Goal: Task Accomplishment & Management: Manage account settings

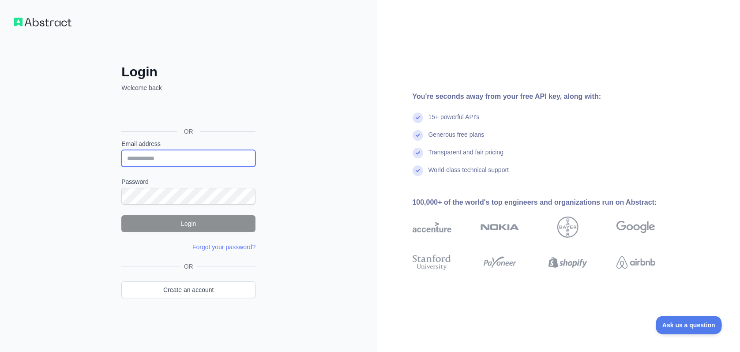
type input "**********"
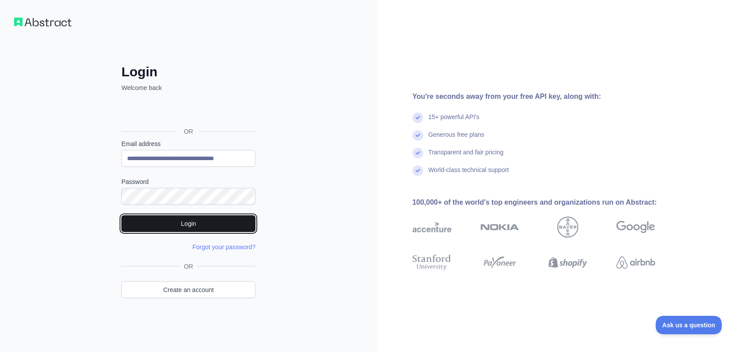
click at [133, 225] on button "Login" at bounding box center [188, 223] width 134 height 17
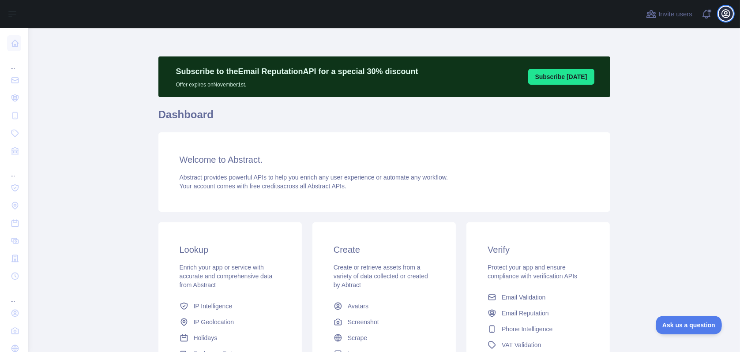
click at [719, 15] on button "Open user menu" at bounding box center [726, 14] width 14 height 14
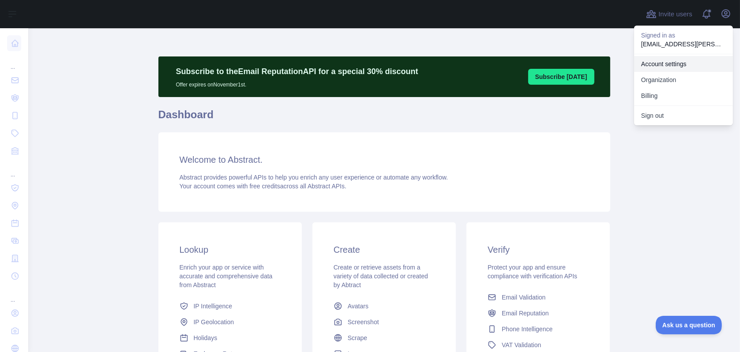
click at [663, 63] on link "Account settings" at bounding box center [683, 64] width 99 height 16
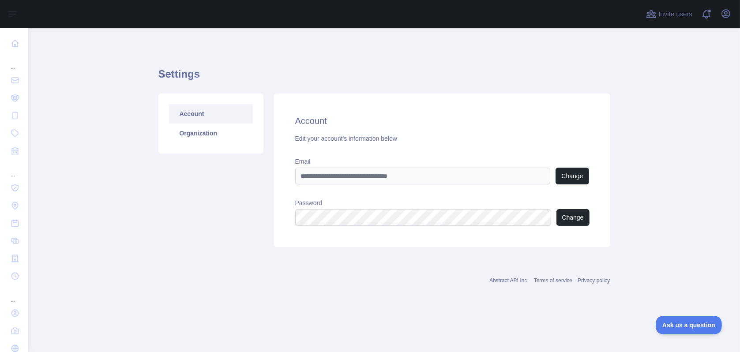
click at [731, 7] on div "Open user menu" at bounding box center [726, 14] width 14 height 15
click at [719, 21] on div "Open user menu" at bounding box center [726, 14] width 14 height 15
click at [722, 17] on icon "button" at bounding box center [725, 13] width 11 height 11
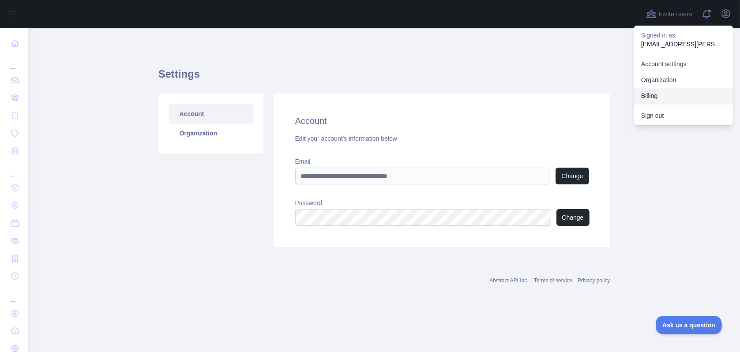
click at [663, 91] on button "Billing" at bounding box center [683, 96] width 99 height 16
